Goal: Transaction & Acquisition: Purchase product/service

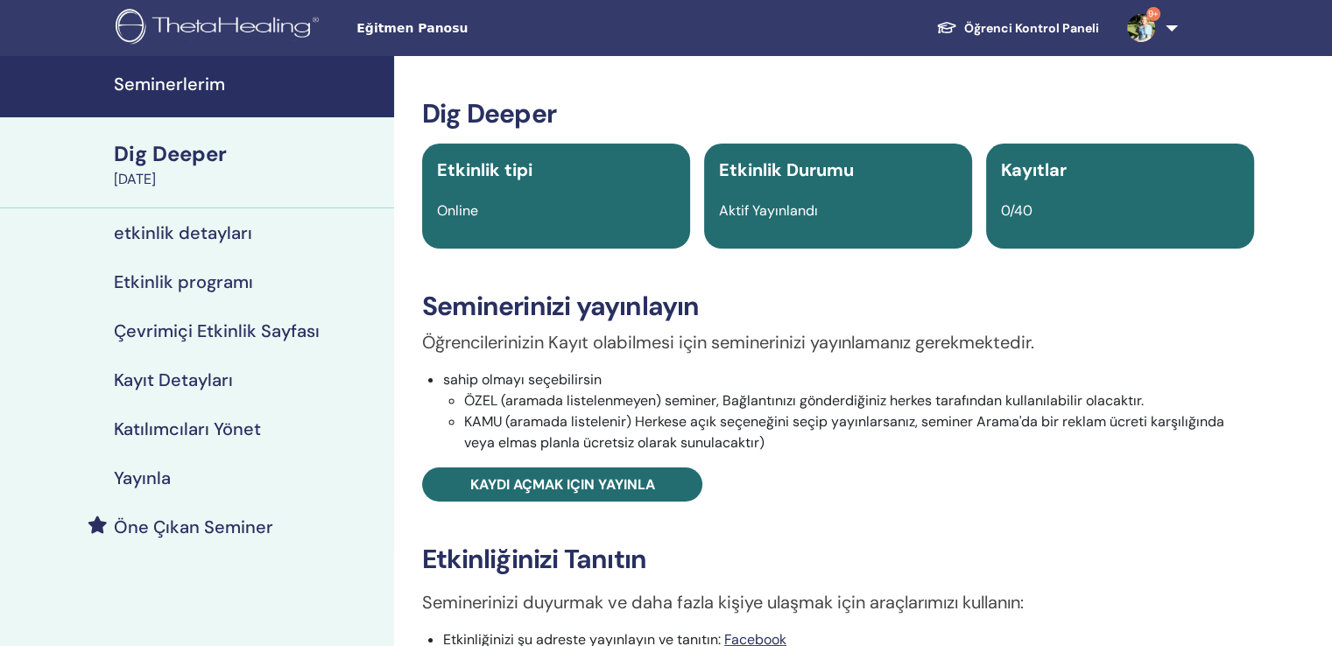
click at [190, 84] on h4 "Seminerlerim" at bounding box center [249, 84] width 270 height 21
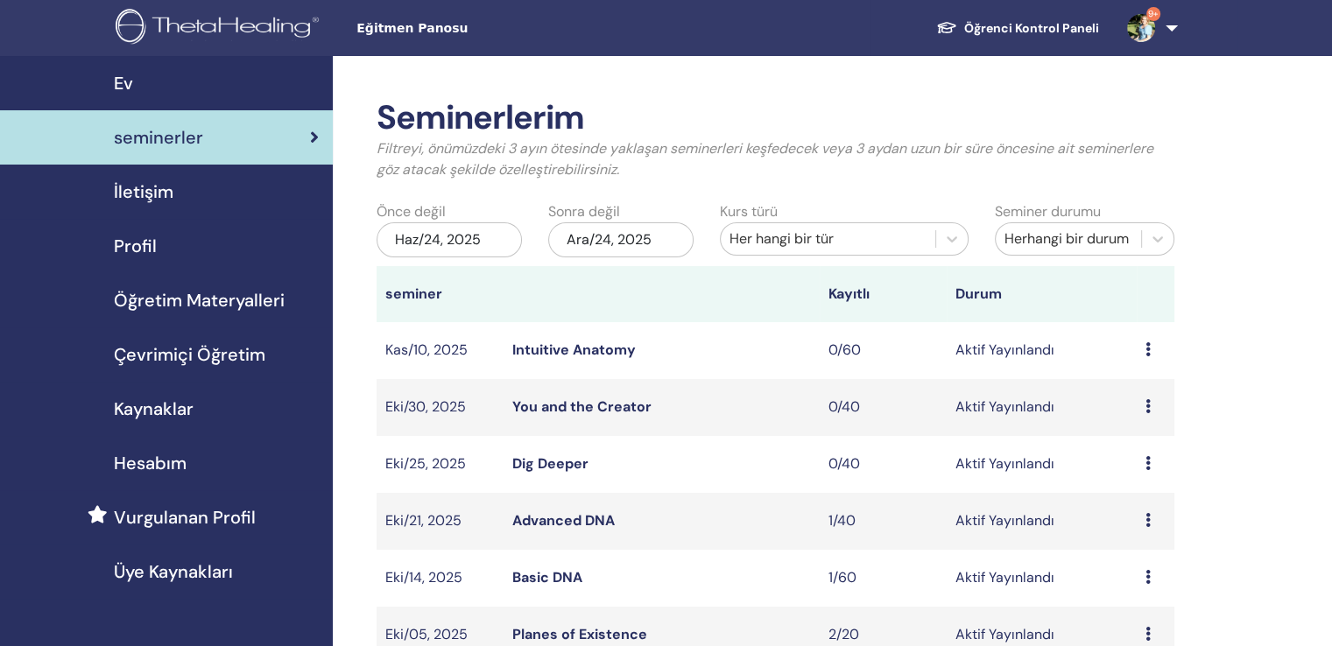
scroll to position [88, 0]
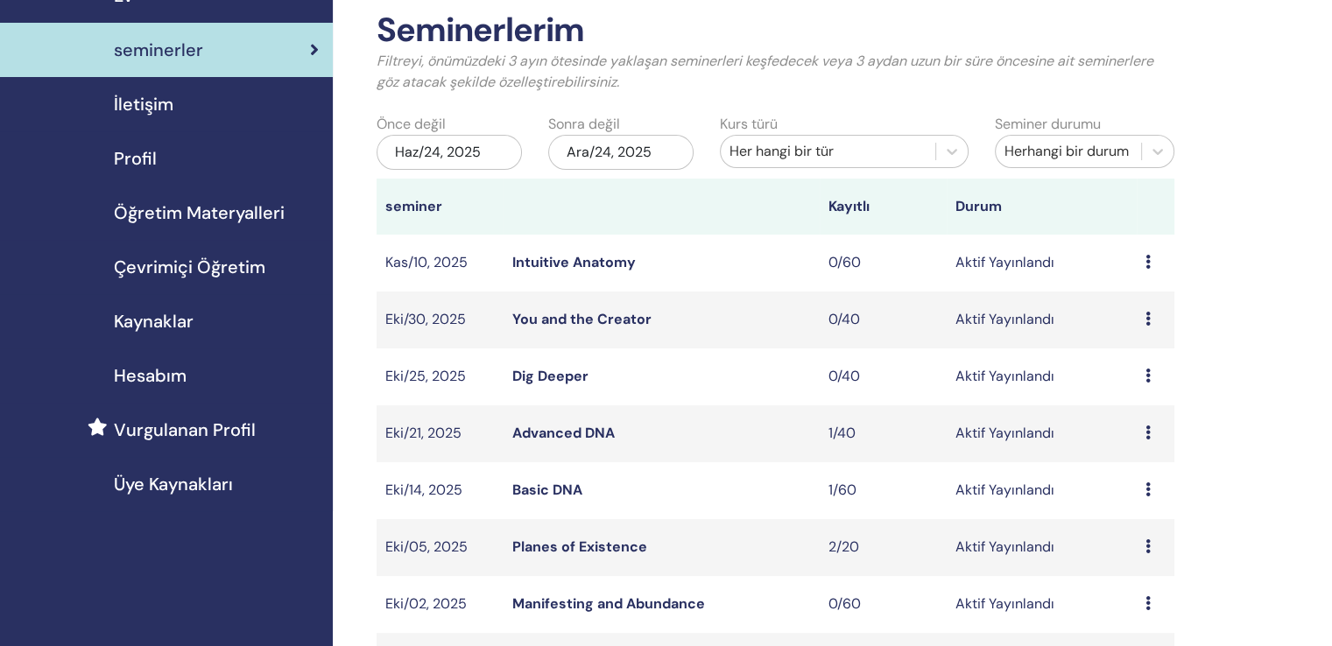
click at [577, 253] on link "Intuitive Anatomy" at bounding box center [573, 262] width 123 height 18
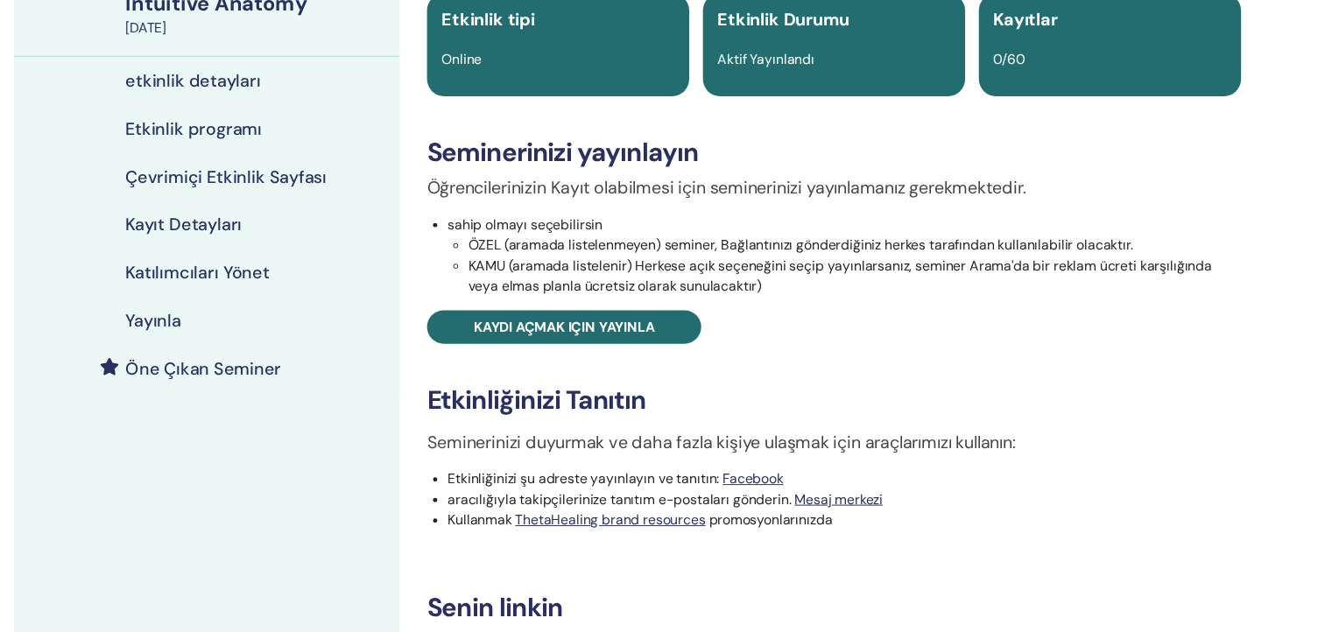
scroll to position [263, 0]
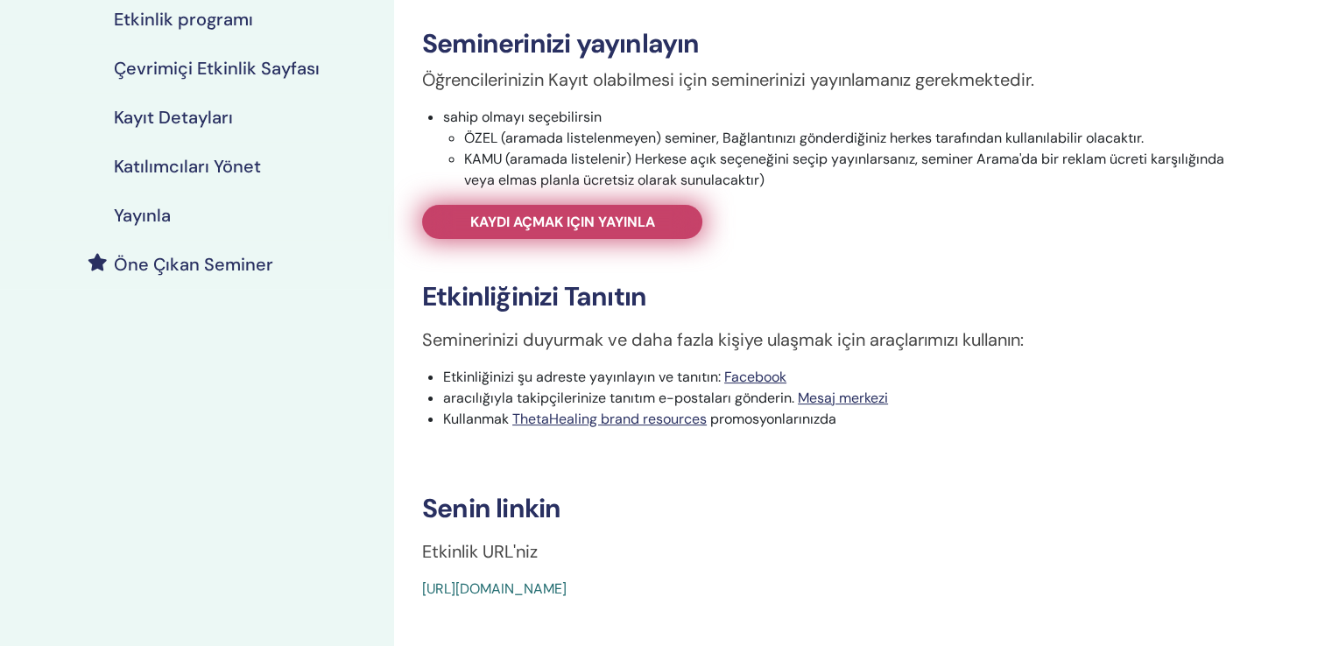
click at [596, 213] on span "Kaydı açmak için yayınla" at bounding box center [562, 222] width 185 height 18
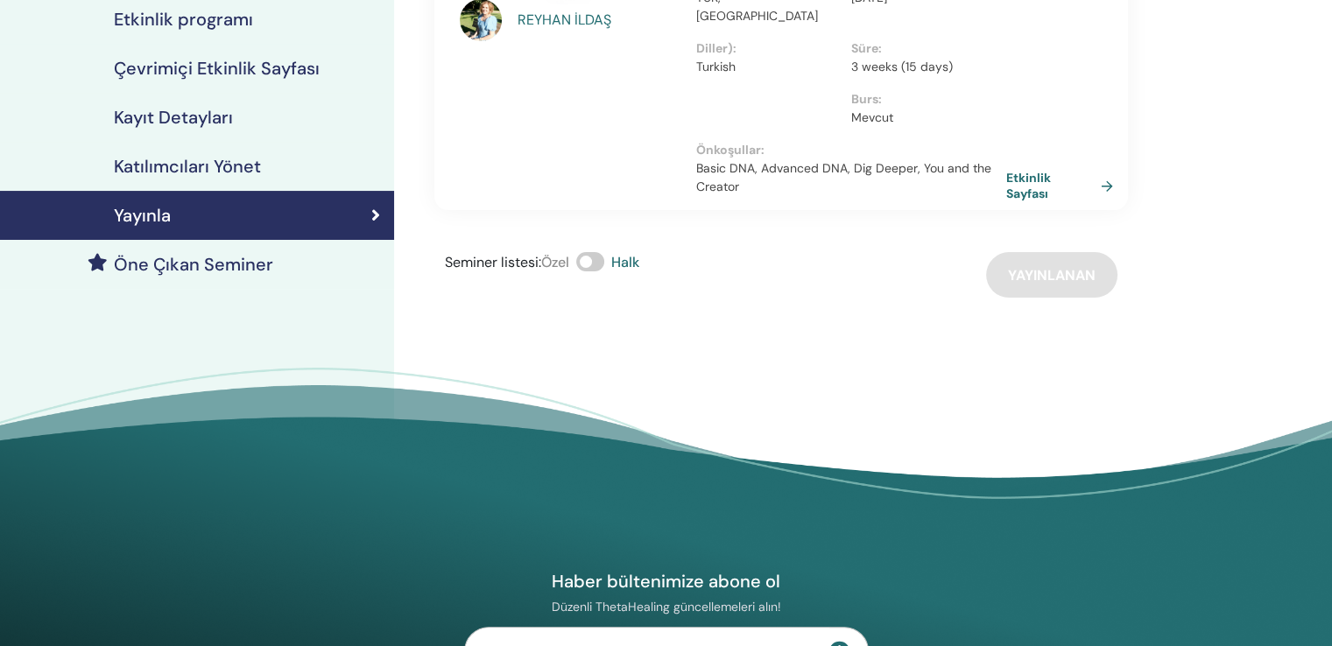
click at [206, 254] on h4 "Öne Çıkan Seminer" at bounding box center [193, 264] width 159 height 21
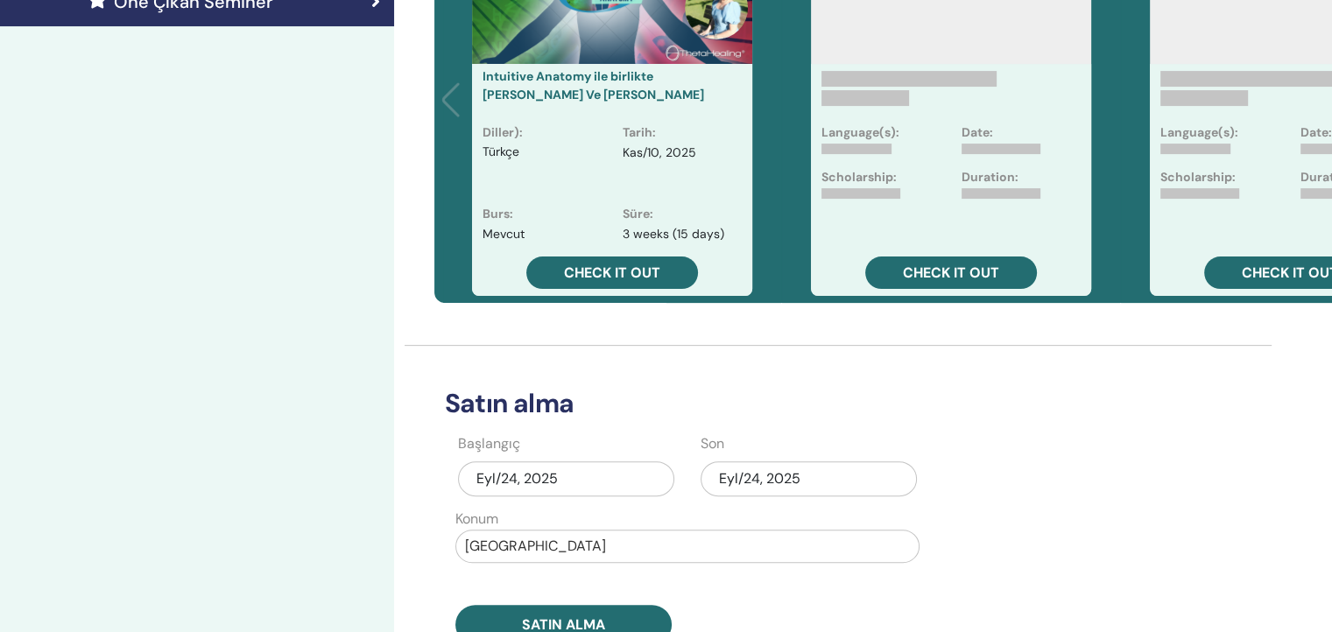
scroll to position [574, 0]
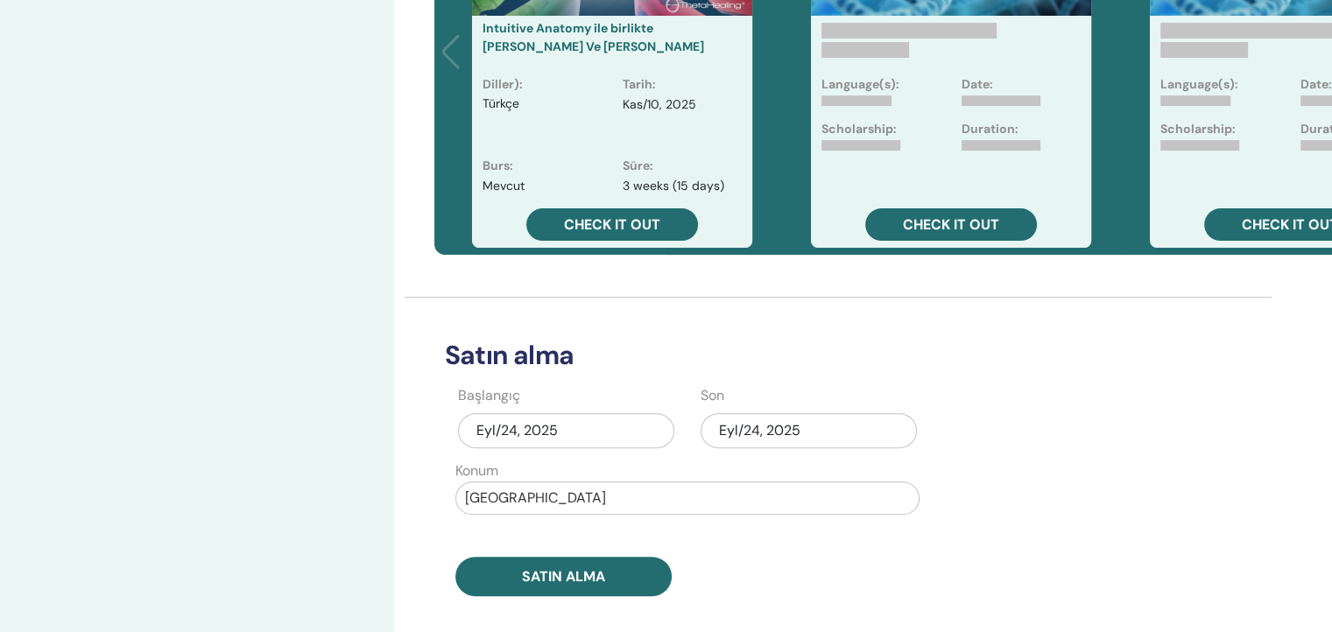
click at [739, 461] on div "Konum Türkiye" at bounding box center [687, 488] width 464 height 54
click at [758, 461] on div "Konum Türkiye" at bounding box center [687, 488] width 464 height 54
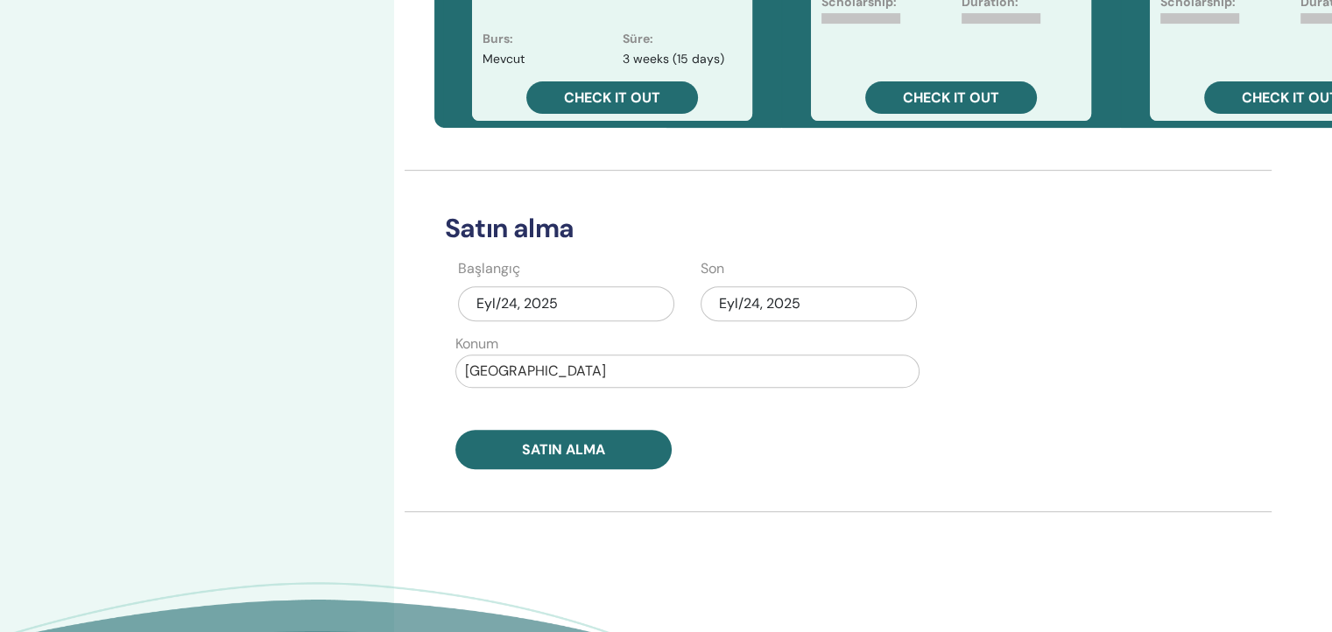
click at [725, 286] on div "Eyl/24, 2025" at bounding box center [809, 303] width 216 height 35
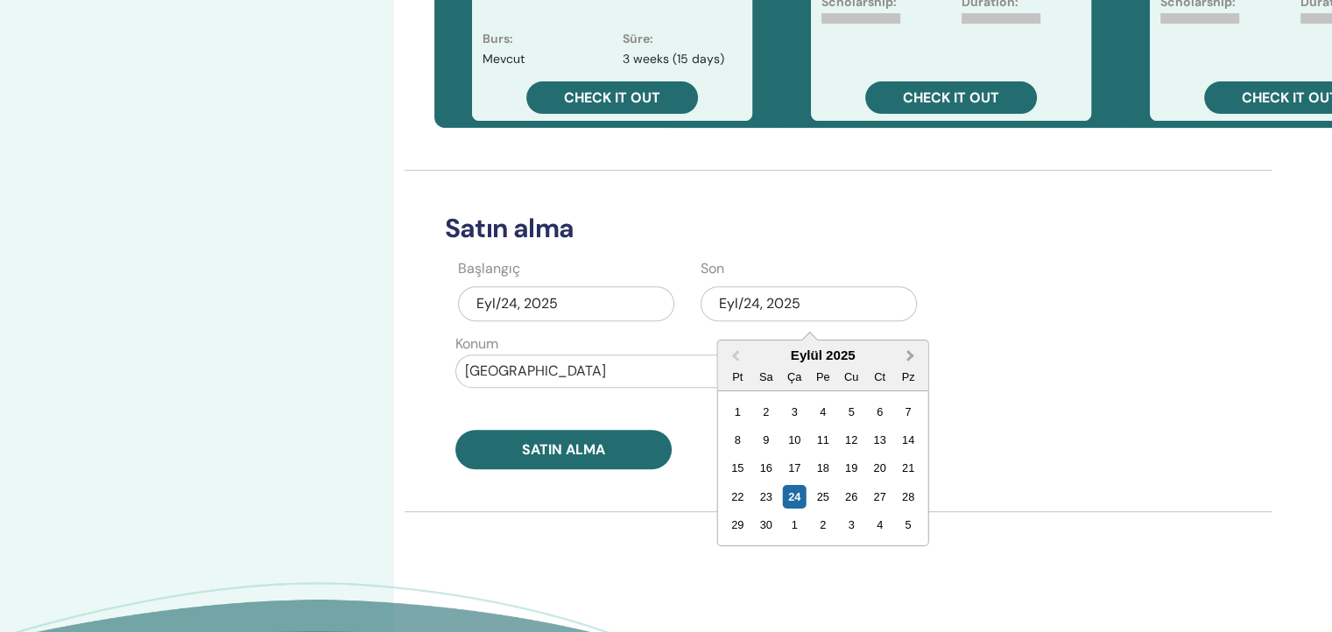
click at [899, 342] on button "Next Month" at bounding box center [913, 356] width 28 height 28
click at [840, 513] on div "31" at bounding box center [852, 525] width 24 height 24
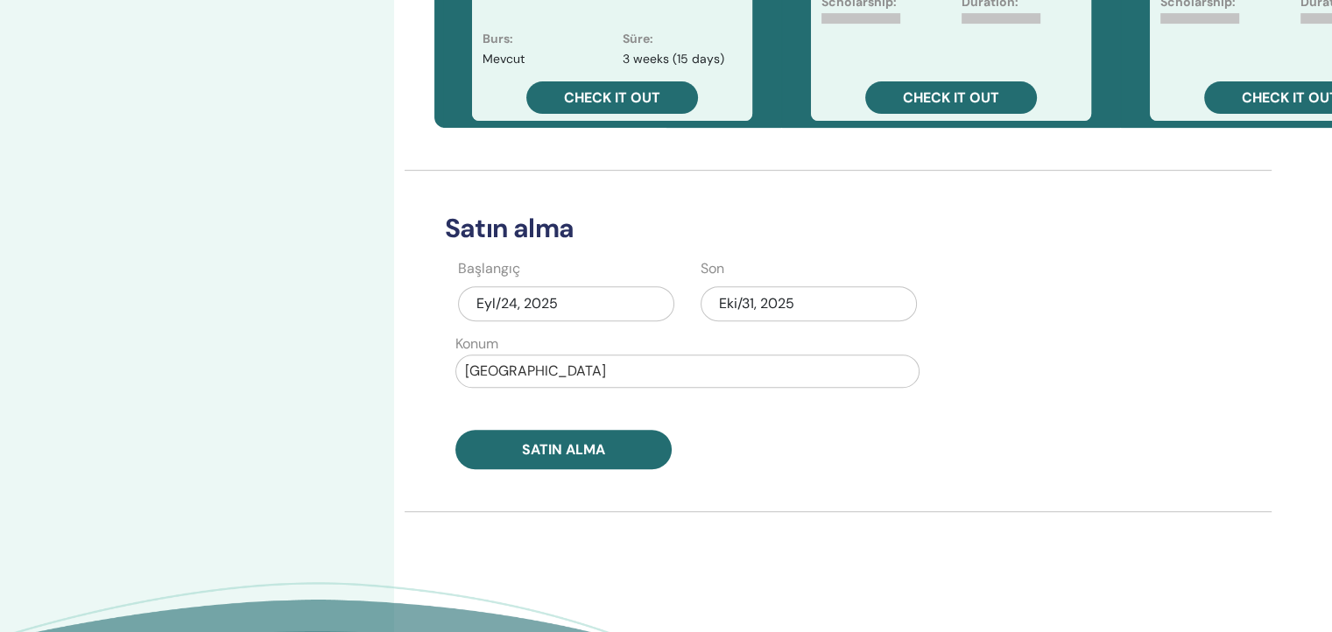
click at [589, 359] on div at bounding box center [687, 371] width 445 height 25
click at [525, 359] on div at bounding box center [687, 371] width 445 height 25
type input "*******"
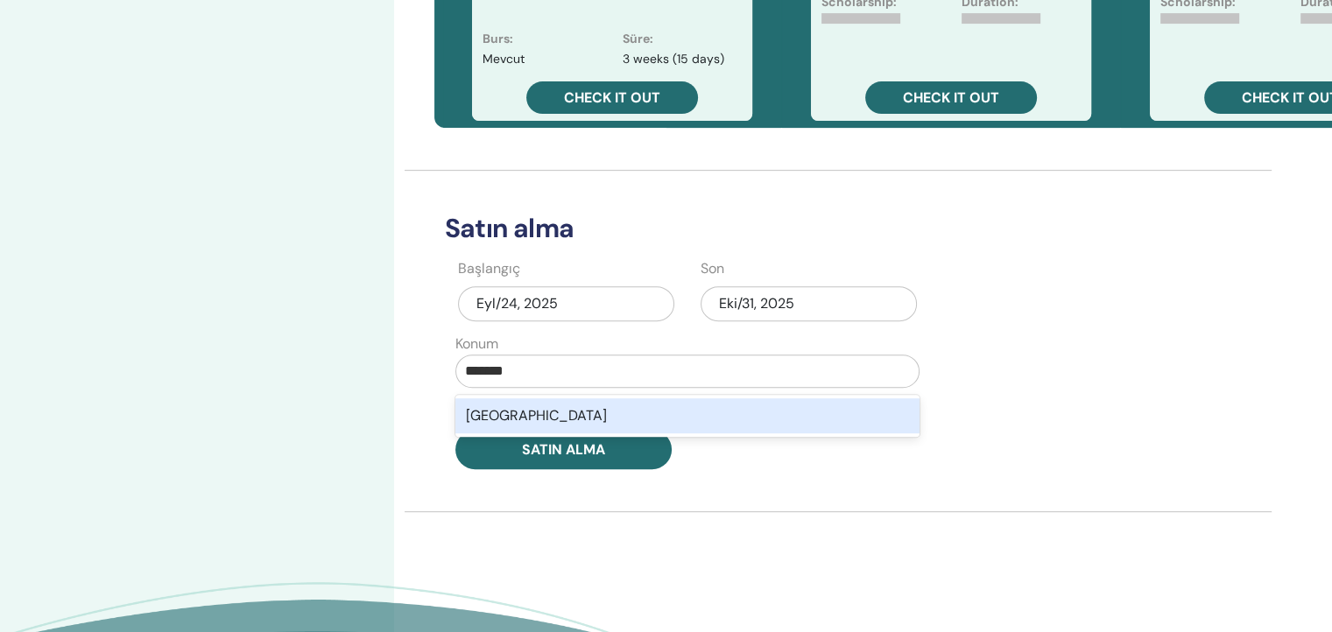
click at [490, 399] on div "[GEOGRAPHIC_DATA]" at bounding box center [687, 416] width 464 height 35
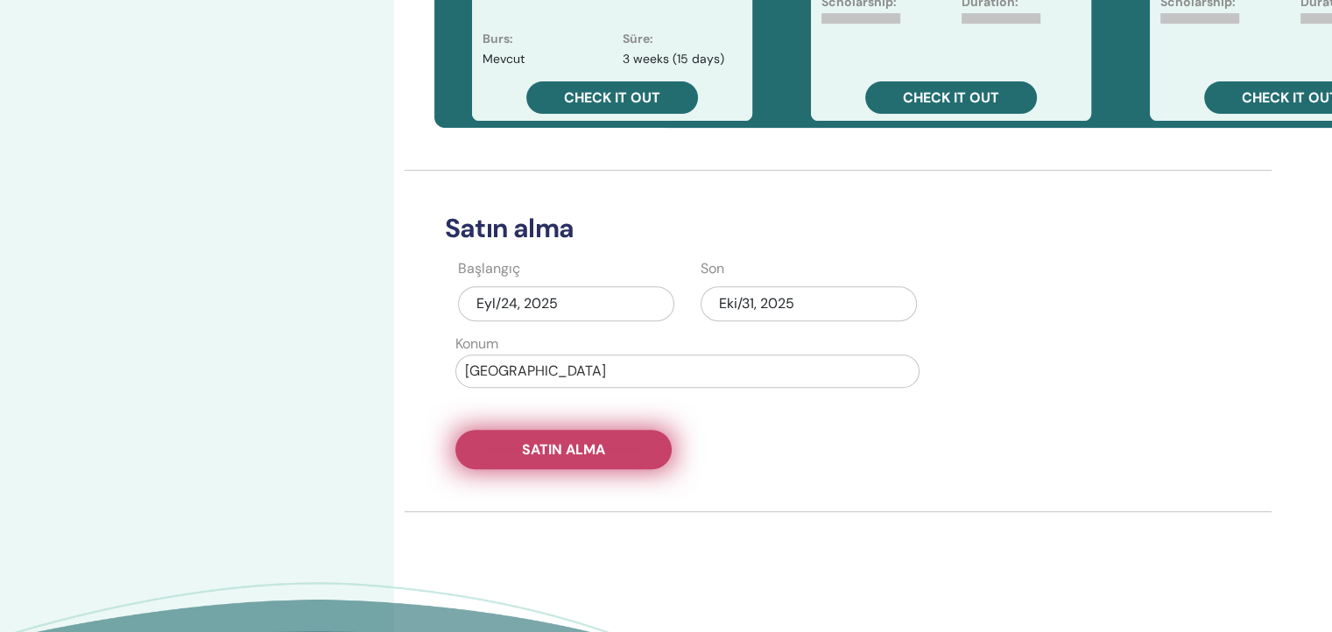
click at [547, 441] on span "Satın alma" at bounding box center [563, 450] width 83 height 18
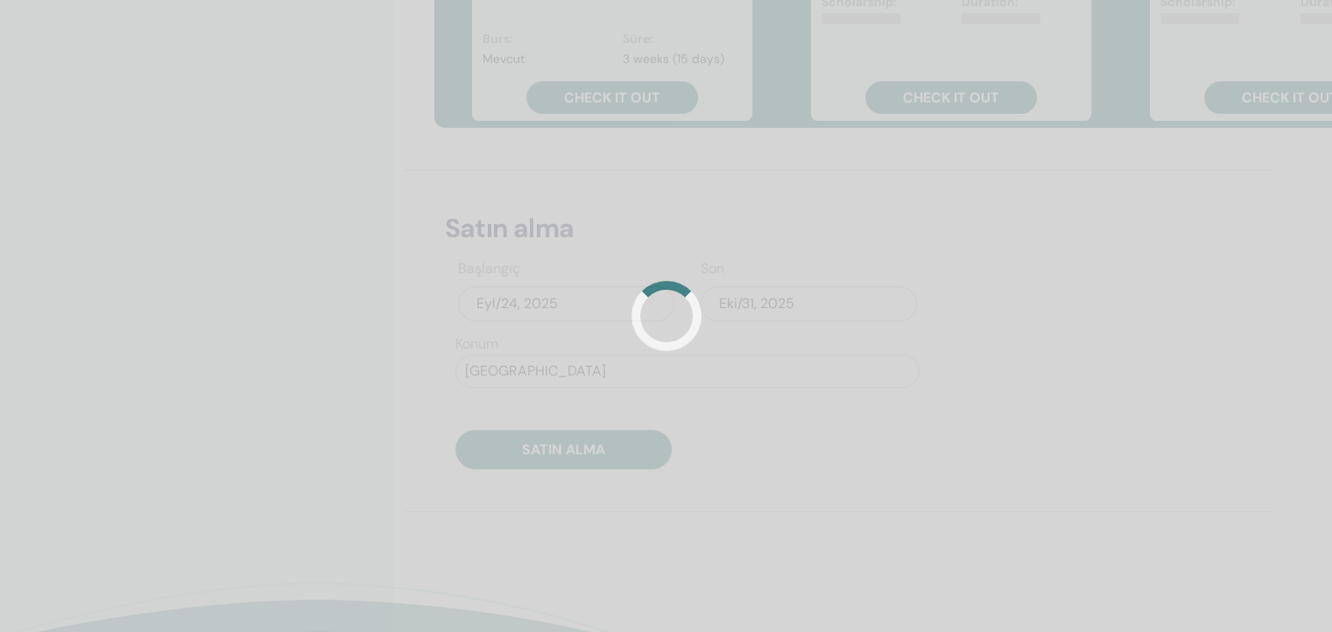
click at [739, 251] on div at bounding box center [666, 316] width 1332 height 632
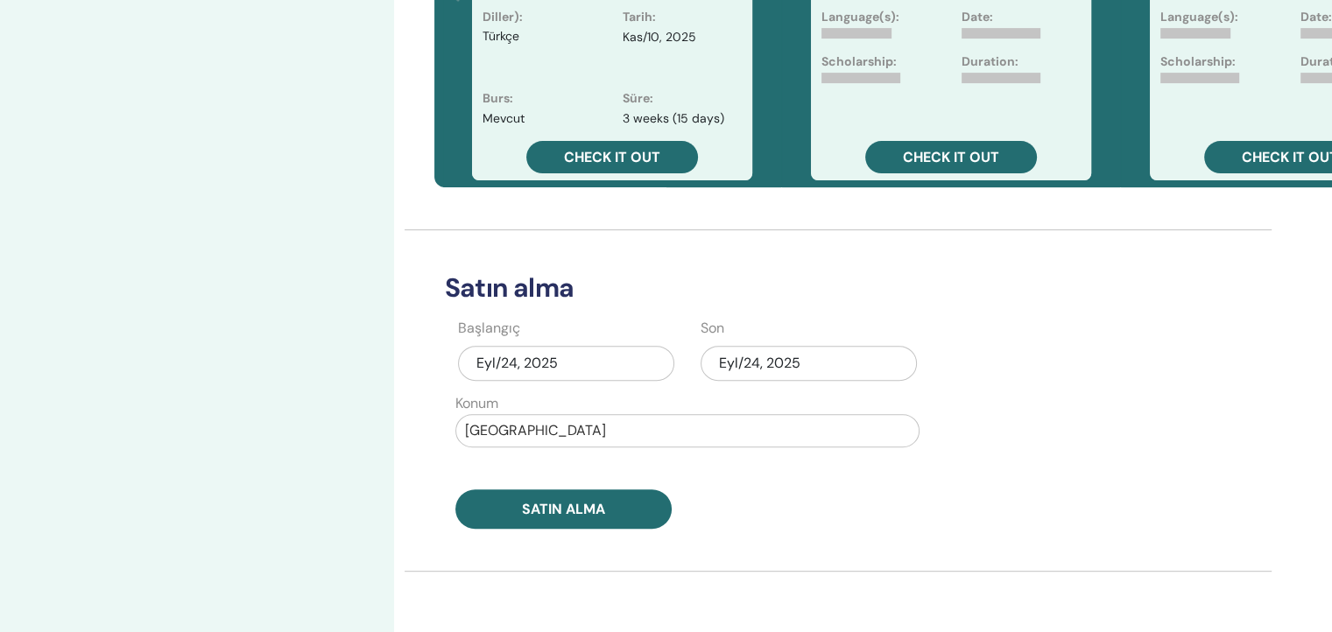
scroll to position [642, 0]
click at [754, 345] on div "Eyl/24, 2025" at bounding box center [809, 362] width 216 height 35
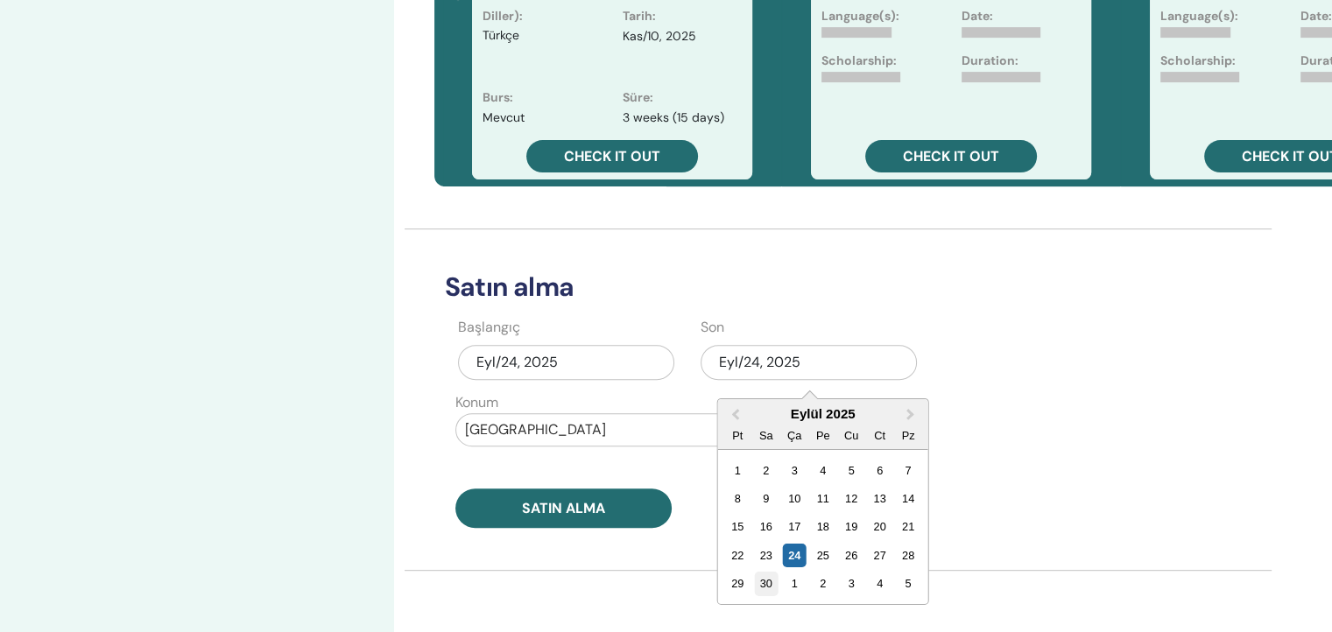
click at [759, 572] on div "30" at bounding box center [766, 584] width 24 height 24
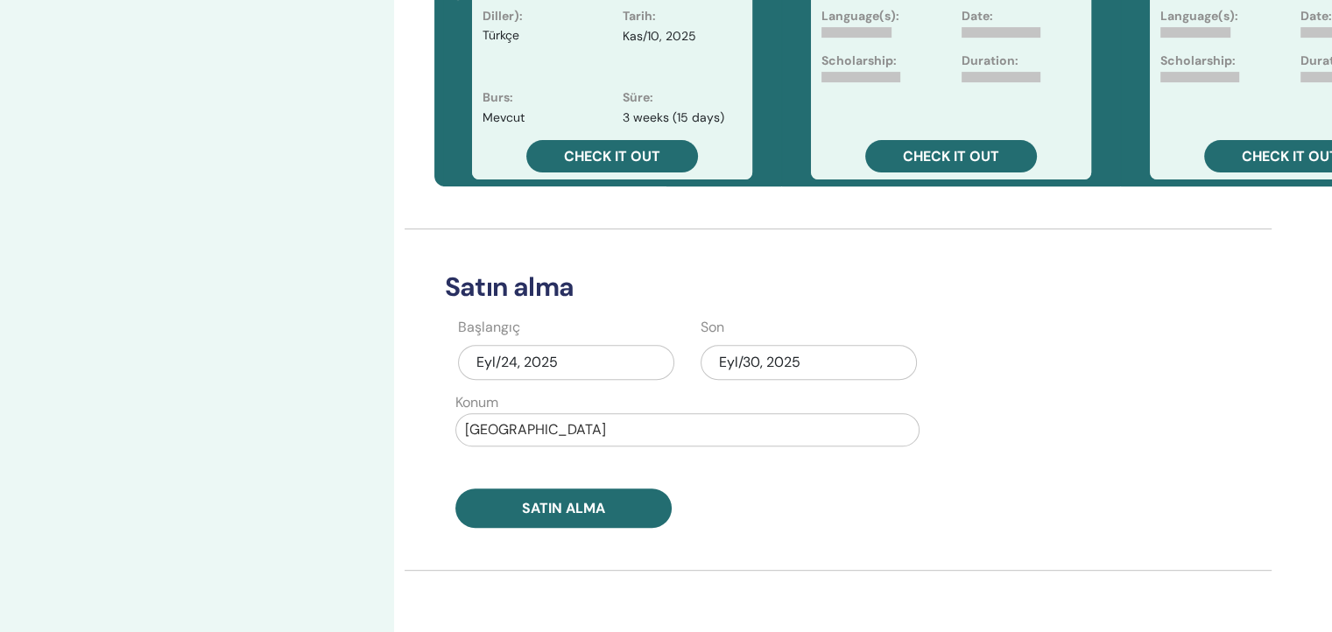
click at [511, 418] on div at bounding box center [687, 430] width 445 height 25
type input "*******"
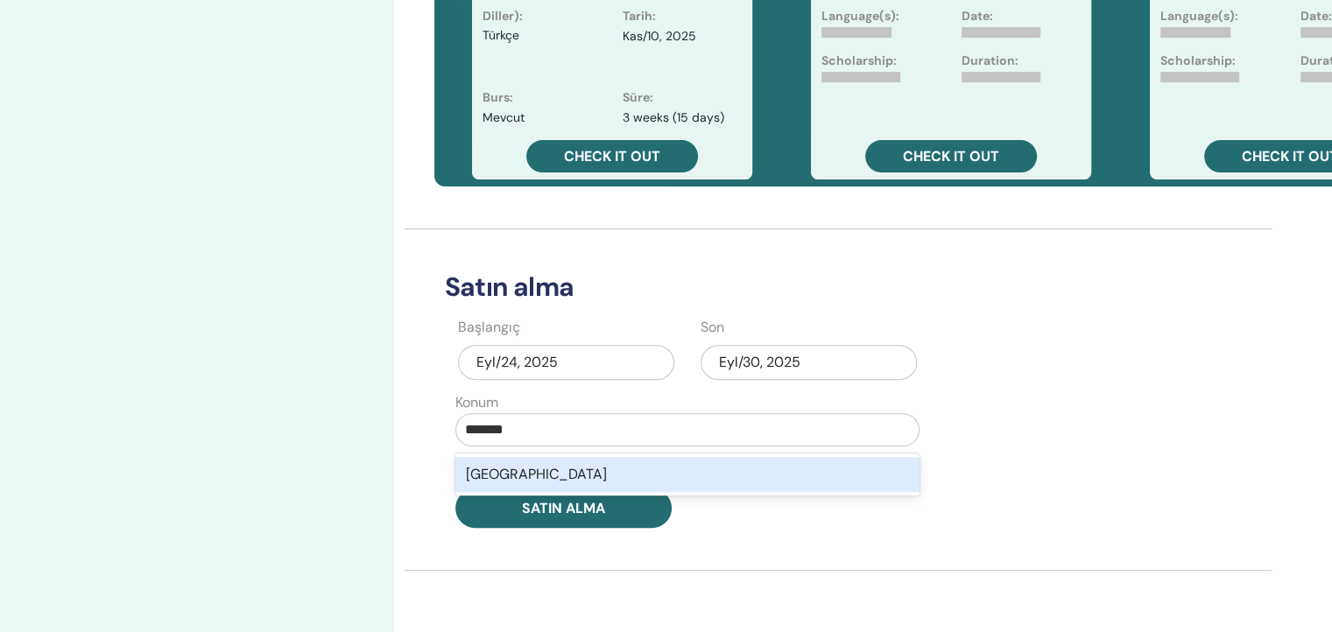
click at [495, 457] on div "Almanya" at bounding box center [687, 474] width 464 height 35
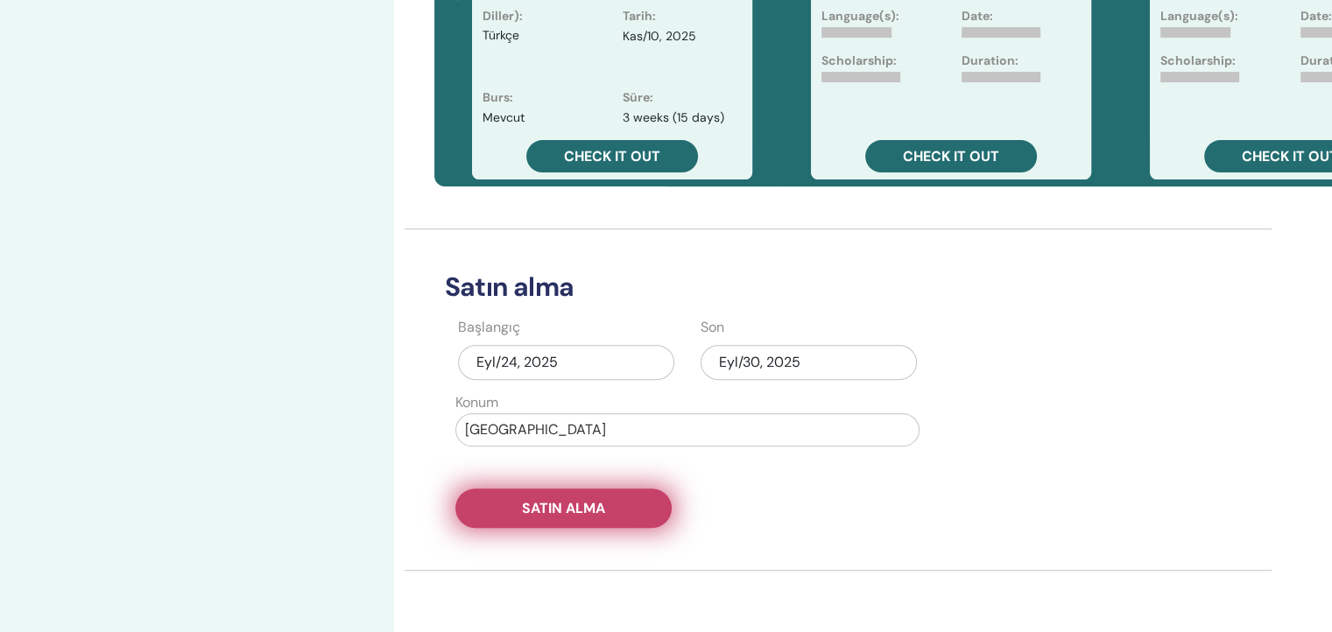
click at [561, 499] on span "Satın alma" at bounding box center [563, 508] width 83 height 18
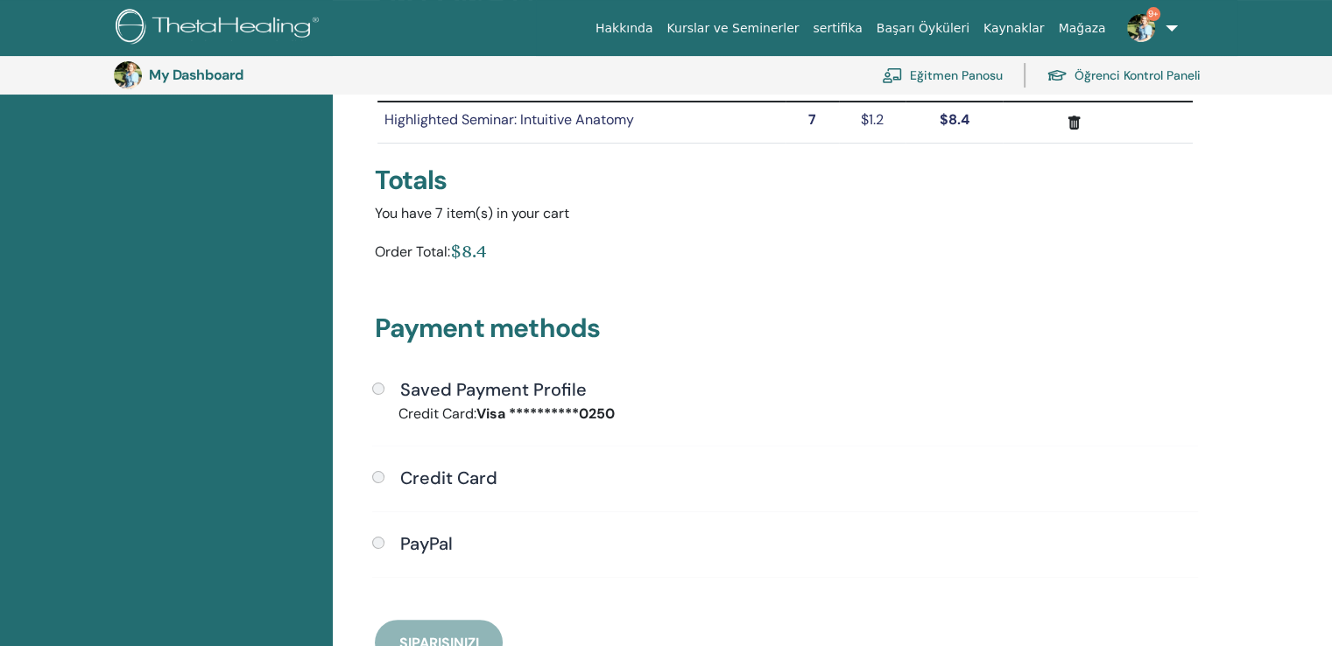
scroll to position [300, 0]
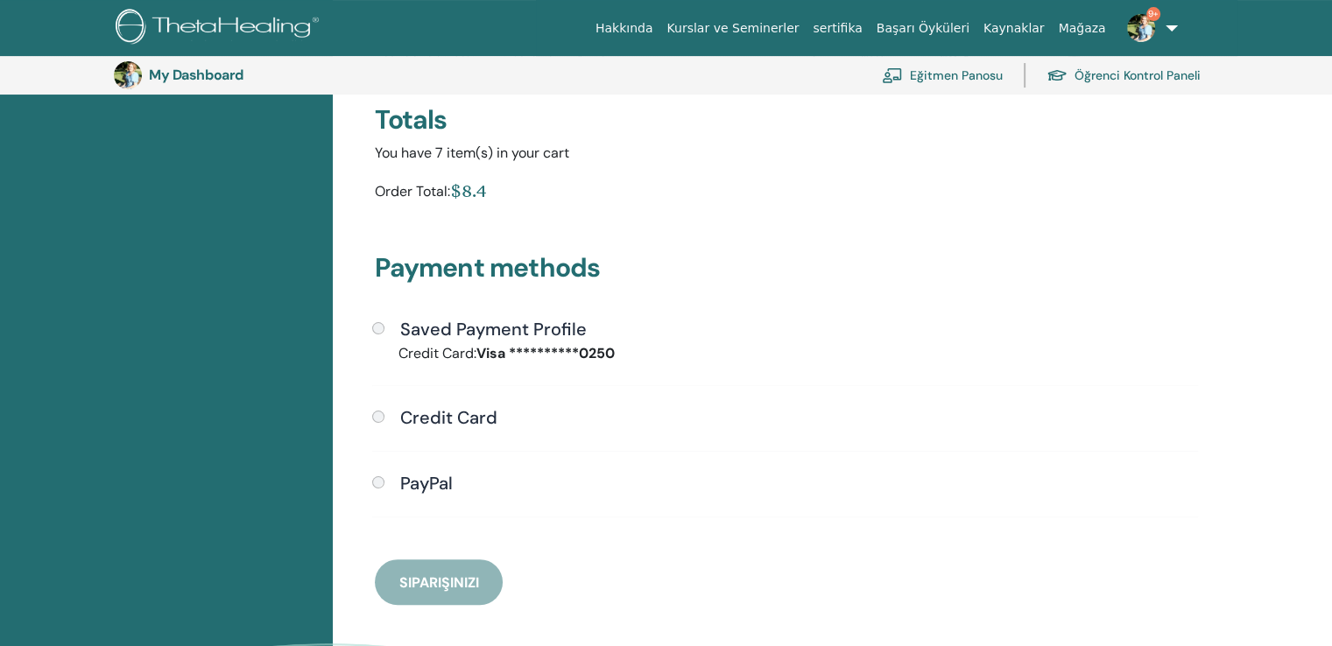
click at [378, 319] on div "Saved Payment Profile" at bounding box center [785, 330] width 826 height 23
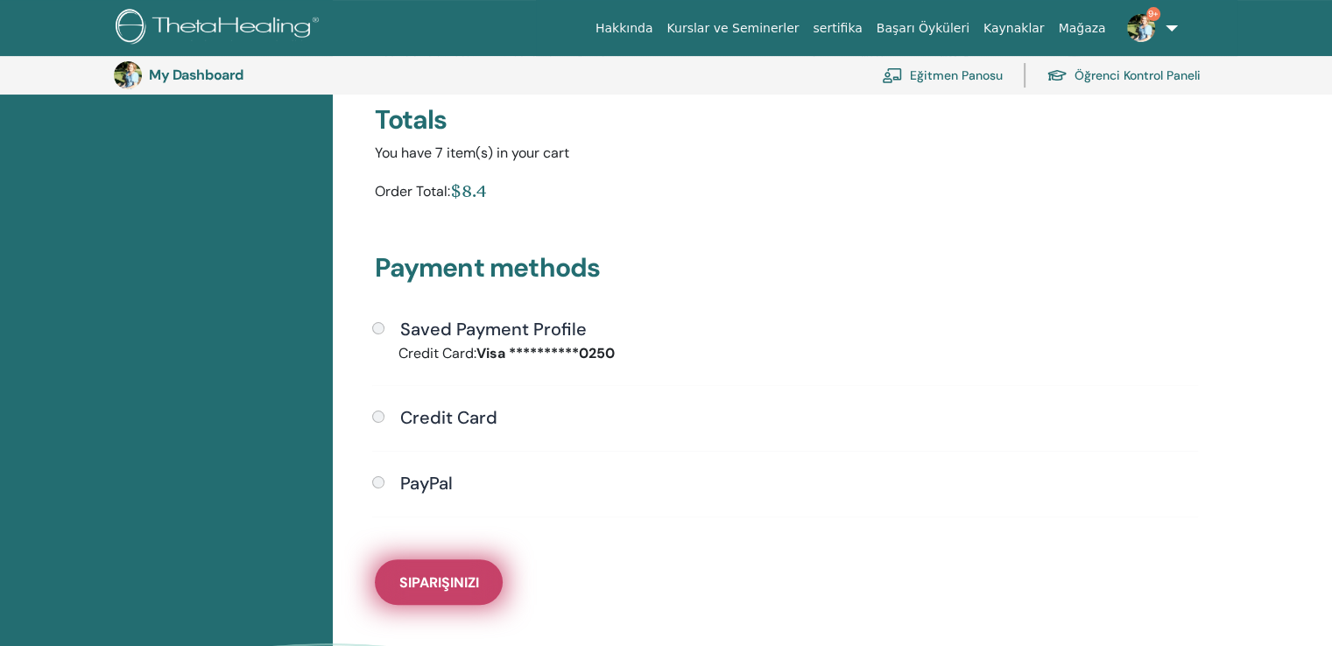
click at [429, 574] on span "Siparişinizi" at bounding box center [439, 583] width 80 height 18
